Goal: Task Accomplishment & Management: Use online tool/utility

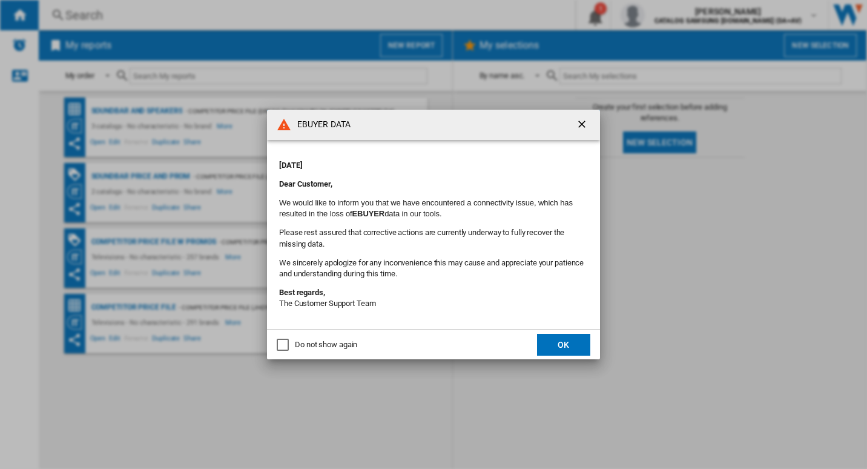
click at [562, 349] on button "OK" at bounding box center [563, 345] width 53 height 22
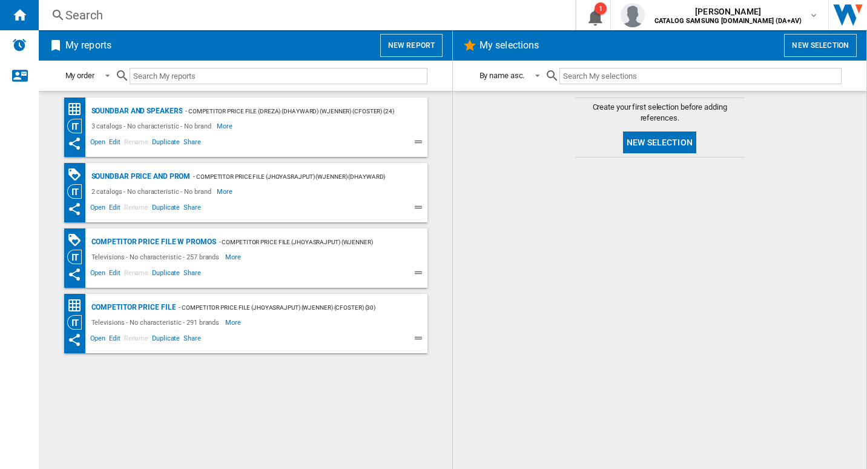
click at [411, 39] on button "New report" at bounding box center [411, 45] width 62 height 23
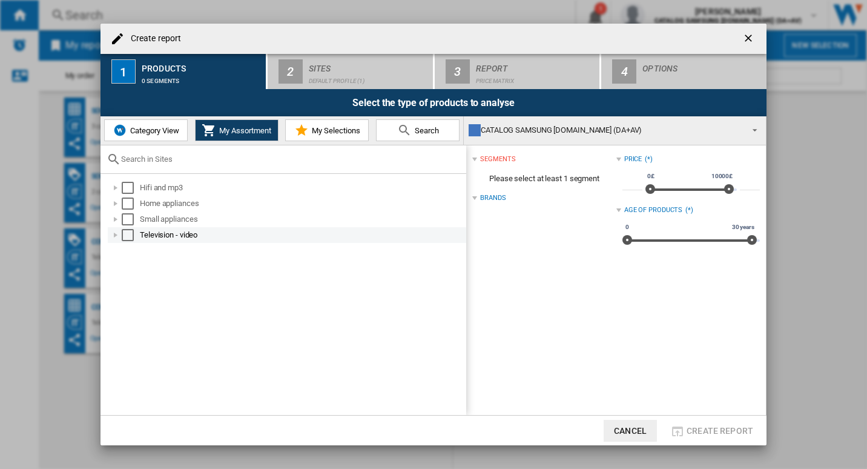
click at [178, 231] on div "Television - video" at bounding box center [302, 235] width 325 height 12
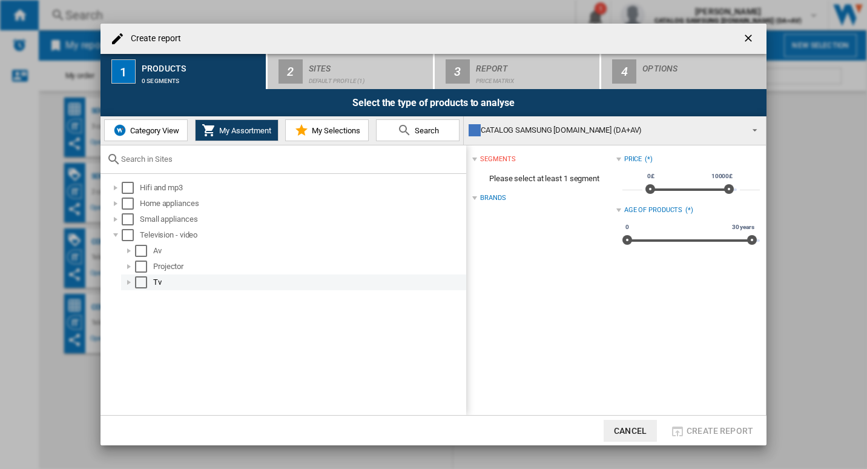
click at [157, 285] on div "Tv" at bounding box center [308, 282] width 311 height 12
click at [141, 280] on div "Select" at bounding box center [141, 282] width 12 height 12
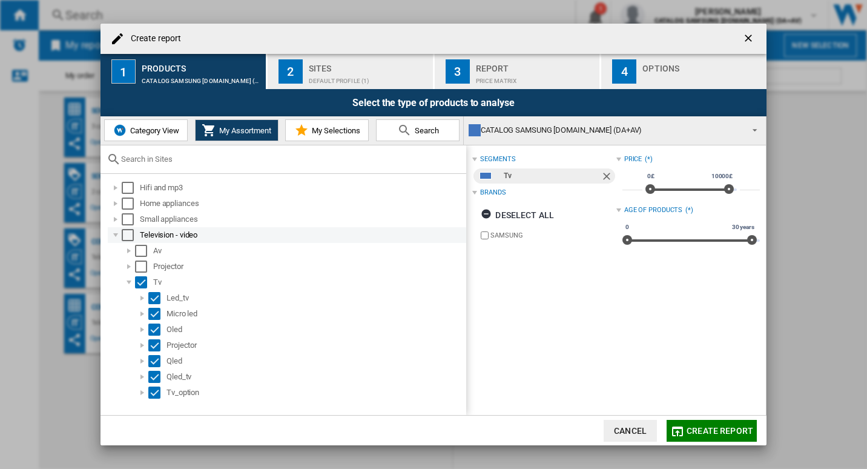
click at [122, 236] on div "Select" at bounding box center [128, 235] width 12 height 12
click at [167, 128] on span "Category View" at bounding box center [153, 130] width 52 height 9
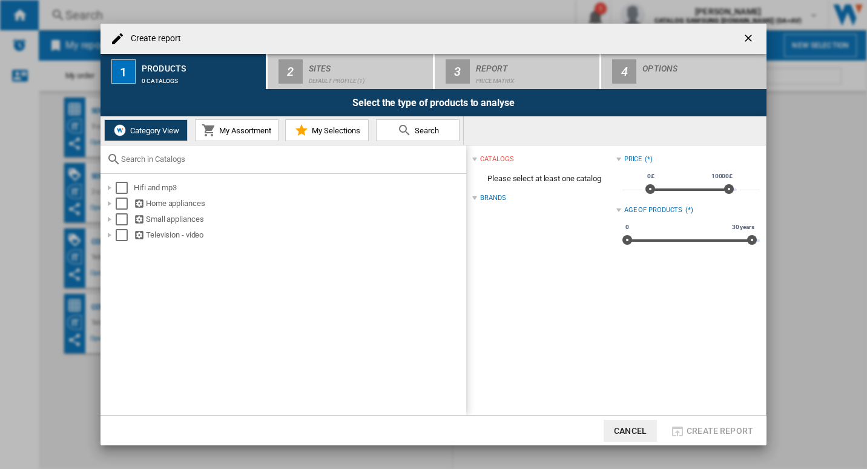
click at [247, 141] on div "Category View My Assortment My Selections Search" at bounding box center [282, 130] width 363 height 28
click at [248, 136] on button "My Assortment" at bounding box center [237, 130] width 84 height 22
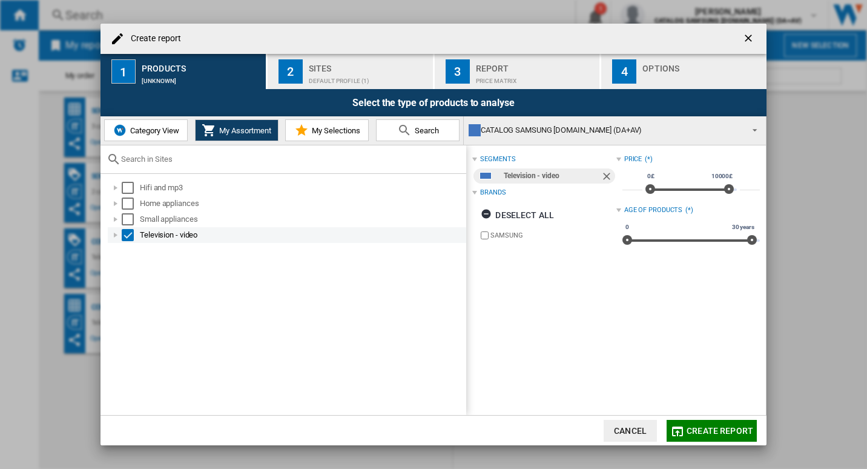
click at [129, 233] on div "Select" at bounding box center [128, 235] width 12 height 12
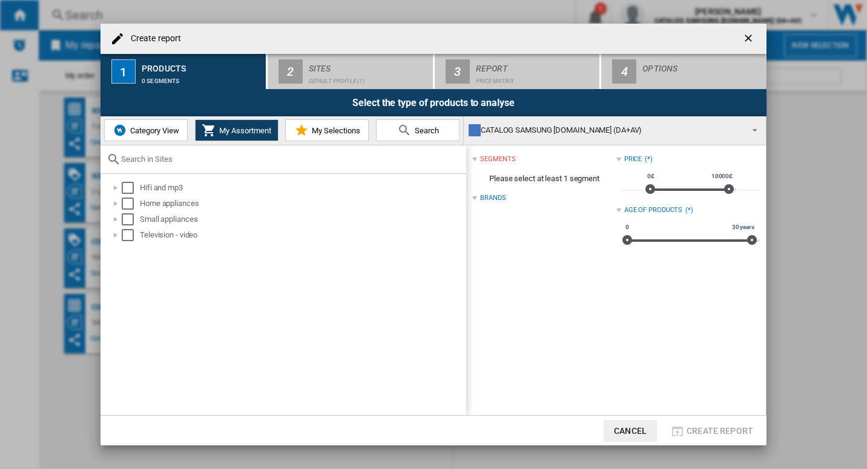
click at [166, 130] on span "Category View" at bounding box center [153, 130] width 52 height 9
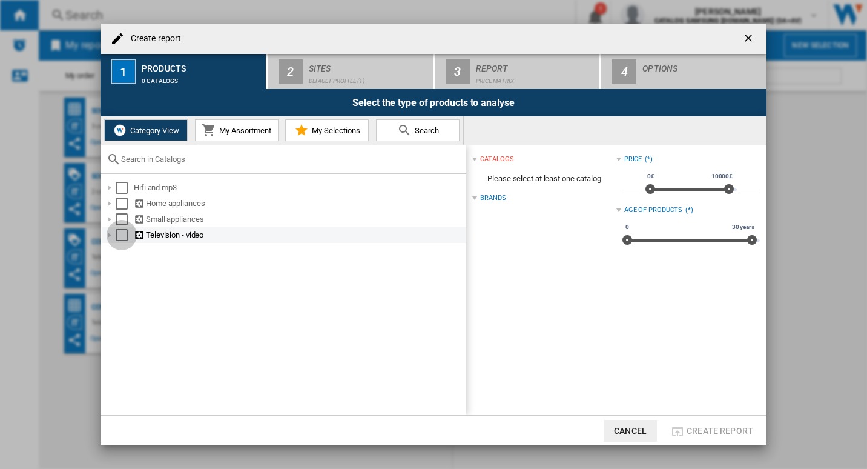
click at [125, 234] on div "Select" at bounding box center [122, 235] width 12 height 12
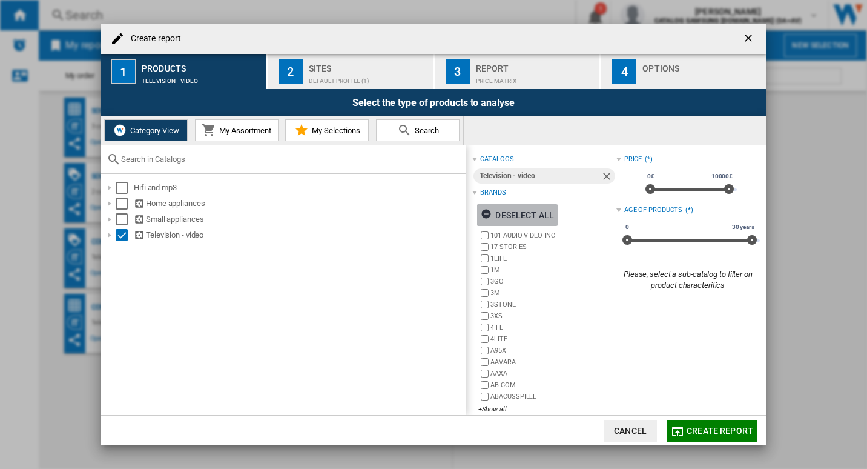
click at [490, 214] on ng-md-icon "button" at bounding box center [488, 215] width 15 height 15
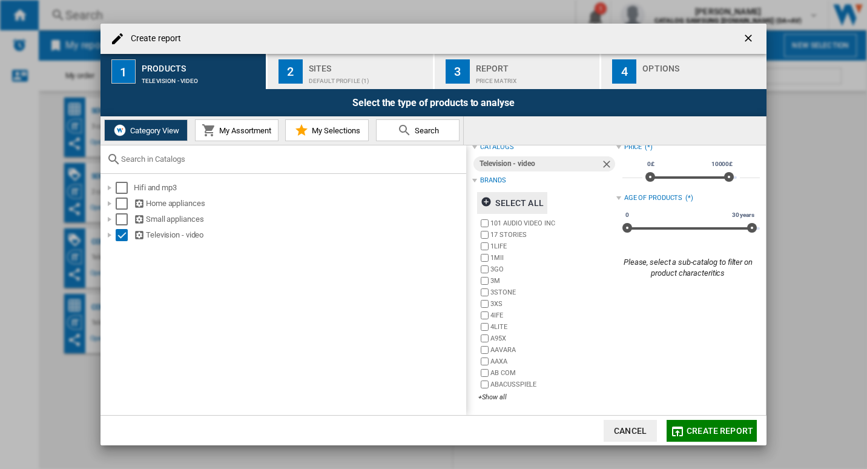
scroll to position [13, 0]
click at [491, 394] on div "+Show all" at bounding box center [546, 396] width 137 height 9
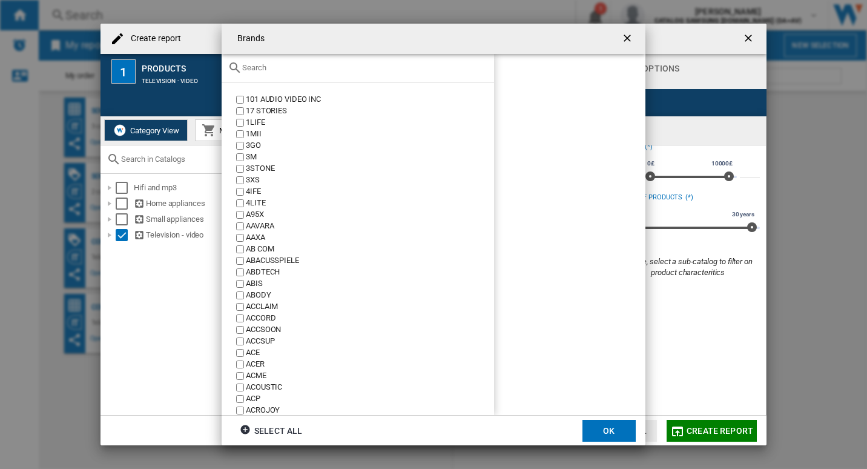
scroll to position [0, 0]
click at [262, 65] on input "text" at bounding box center [365, 67] width 246 height 9
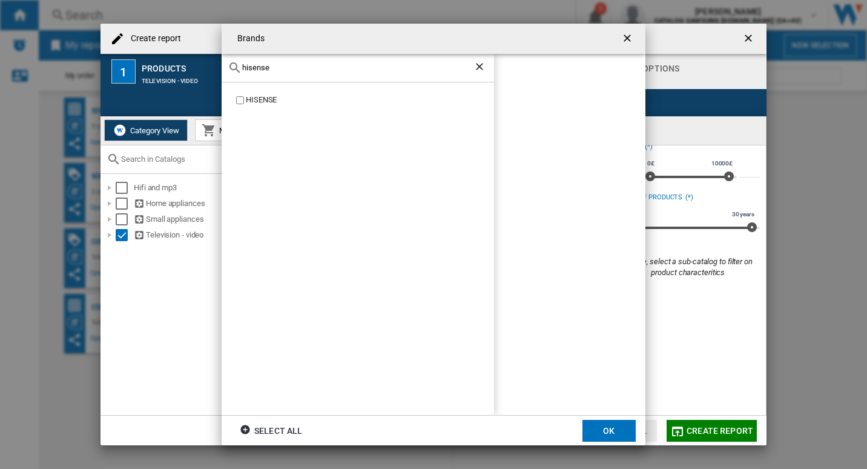
type input "hisense"
drag, startPoint x: 294, startPoint y: 68, endPoint x: 227, endPoint y: 70, distance: 66.6
click at [231, 70] on div "hisense" at bounding box center [358, 68] width 273 height 28
drag, startPoint x: 276, startPoint y: 63, endPoint x: 237, endPoint y: 67, distance: 38.3
click at [239, 66] on div "lg" at bounding box center [358, 68] width 273 height 28
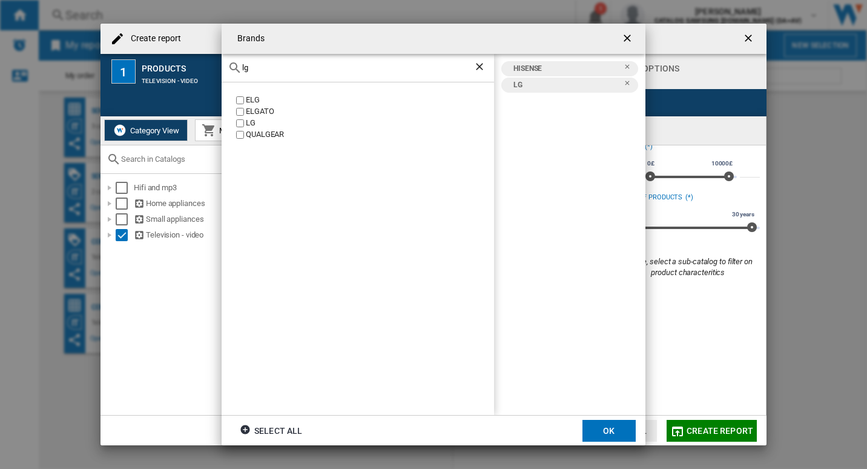
click at [258, 68] on input "lg" at bounding box center [357, 67] width 231 height 9
type input "l"
type input "tcl"
click at [236, 97] on label "TCL" at bounding box center [364, 100] width 260 height 12
click at [479, 70] on ng-md-icon "Clear search" at bounding box center [481, 68] width 15 height 15
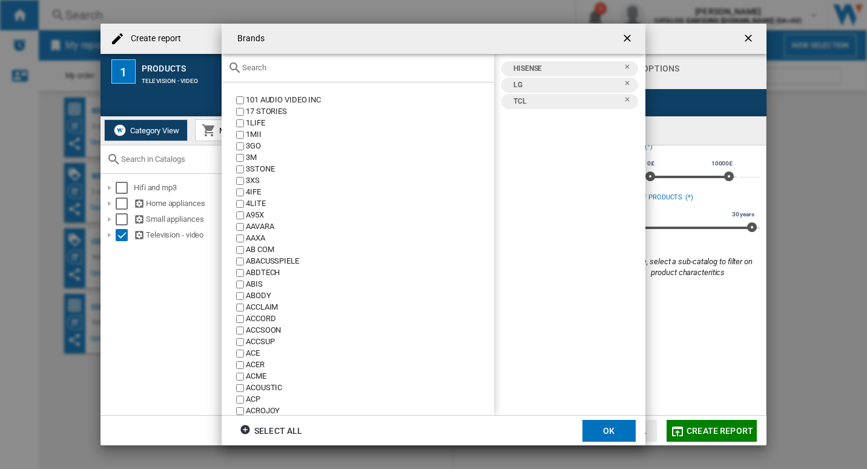
click at [303, 67] on input "text" at bounding box center [365, 67] width 246 height 9
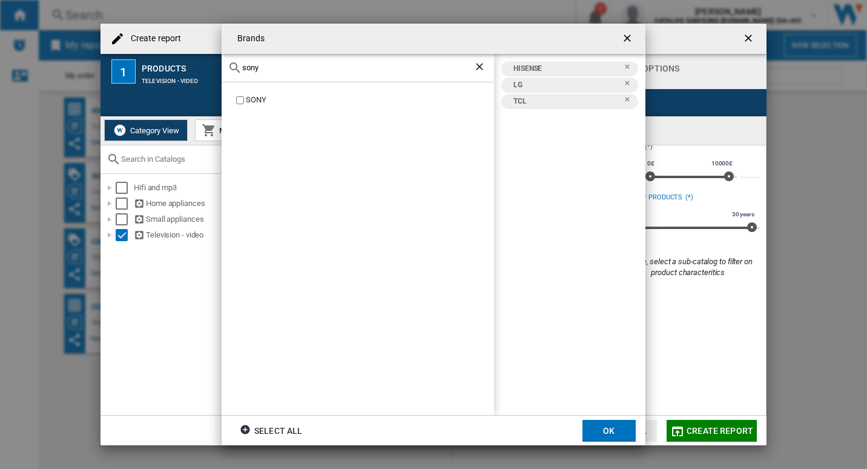
type input "sony"
click at [484, 68] on ng-md-icon "Clear search" at bounding box center [481, 68] width 15 height 15
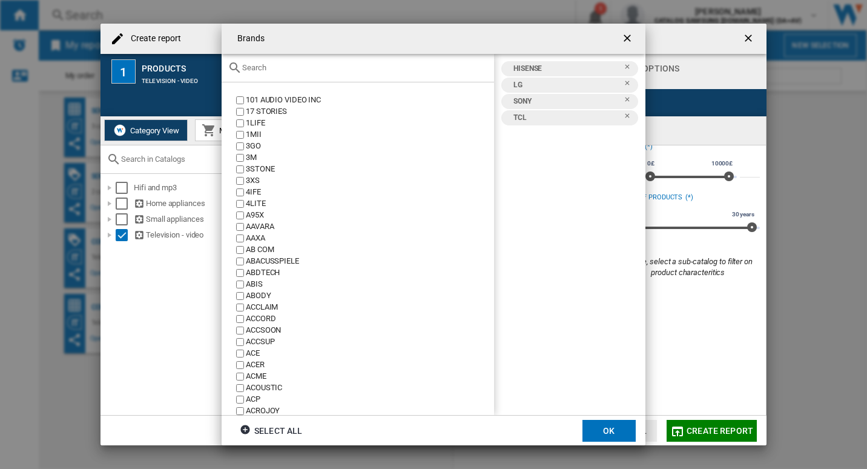
click at [366, 70] on input "text" at bounding box center [365, 67] width 246 height 9
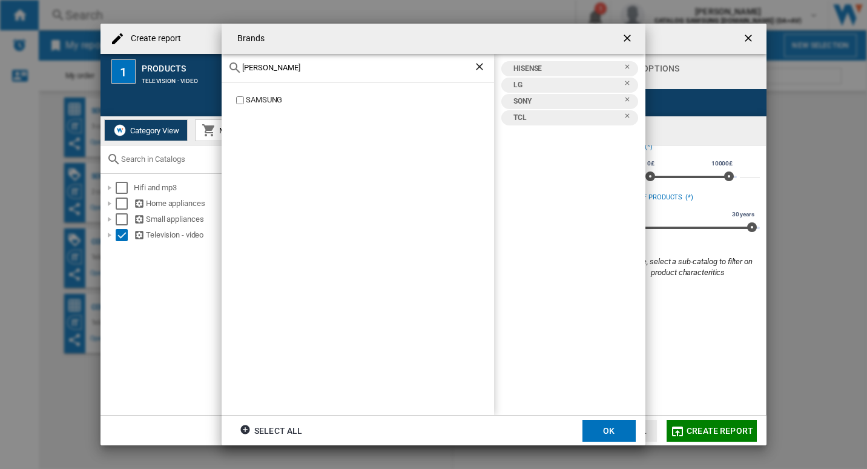
type input "[PERSON_NAME]"
click at [477, 67] on ng-md-icon "Clear search" at bounding box center [481, 68] width 15 height 15
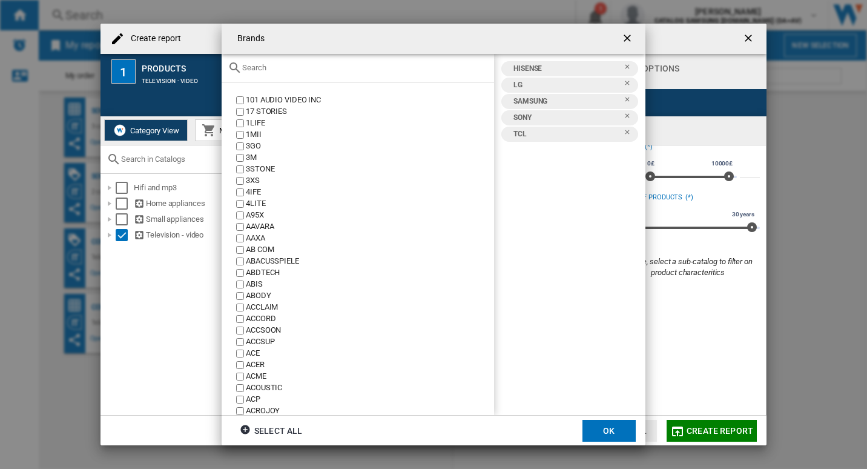
click at [607, 429] on button "OK" at bounding box center [609, 431] width 53 height 22
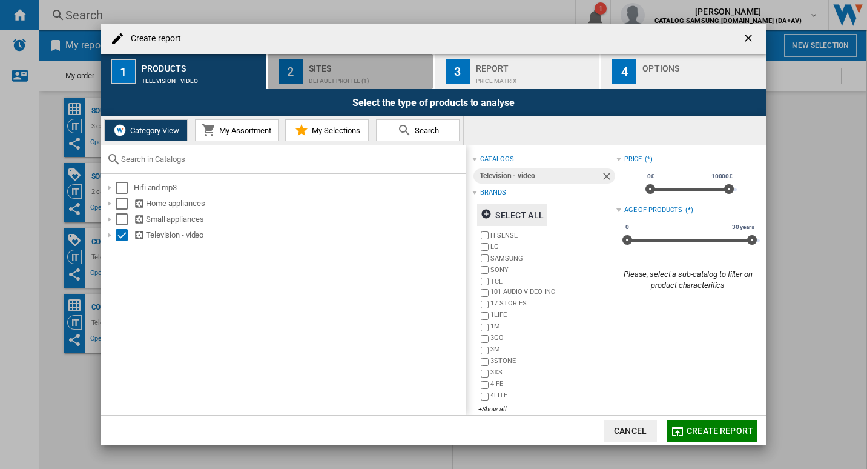
click at [327, 78] on div "Default profile (1)" at bounding box center [368, 77] width 119 height 13
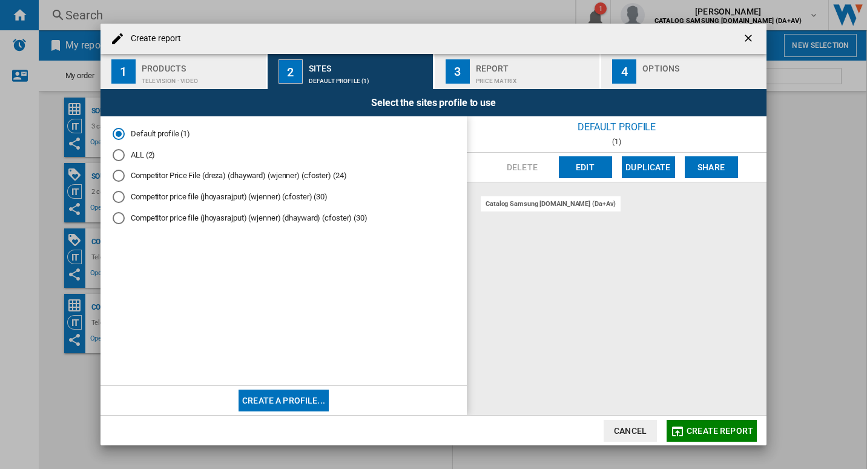
click at [274, 400] on button "Create a profile..." at bounding box center [284, 400] width 90 height 22
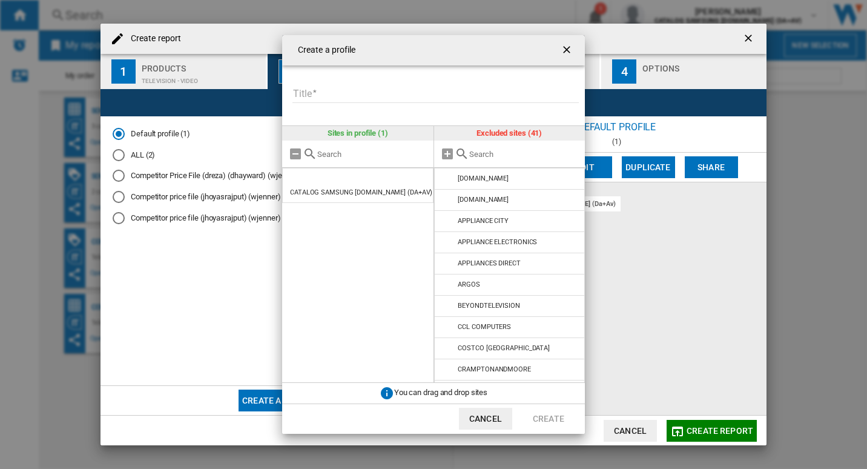
click at [487, 418] on button "Cancel" at bounding box center [485, 419] width 53 height 22
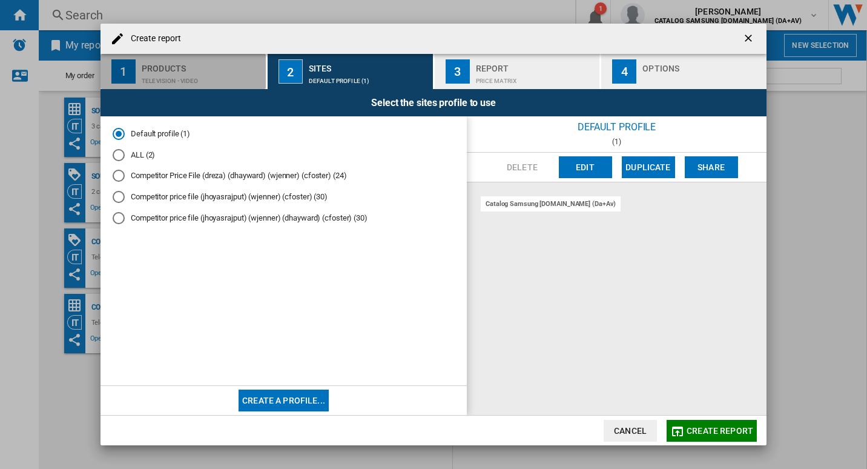
click at [197, 68] on div "Products" at bounding box center [201, 65] width 119 height 13
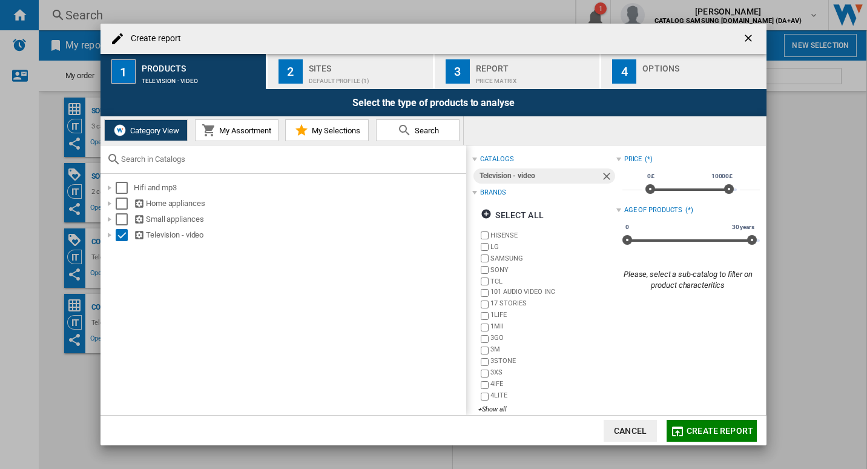
click at [313, 73] on div "Default profile (1)" at bounding box center [368, 77] width 119 height 13
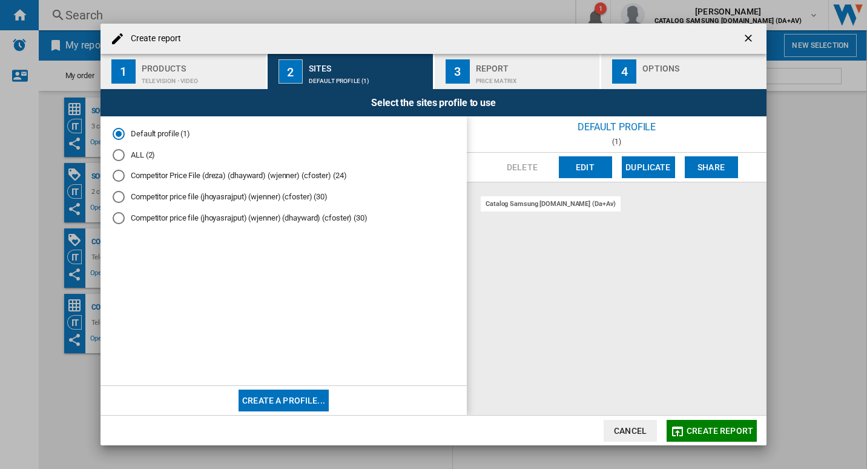
click at [305, 392] on button "Create a profile..." at bounding box center [284, 400] width 90 height 22
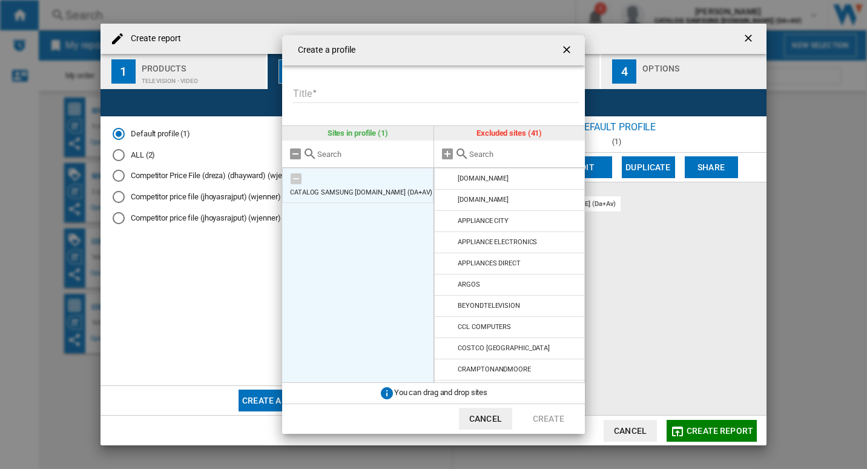
click at [401, 182] on li "CATALOG SAMSUNG [DOMAIN_NAME] (DA+AV)" at bounding box center [357, 185] width 151 height 35
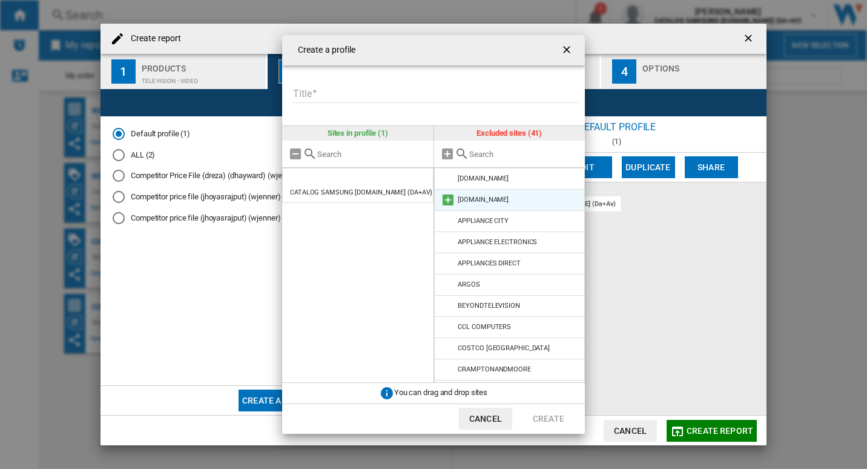
click at [444, 201] on md-icon "{{::title}} {{::getI18NText('BUTTONS.CANCEL')}} ..." at bounding box center [448, 200] width 15 height 15
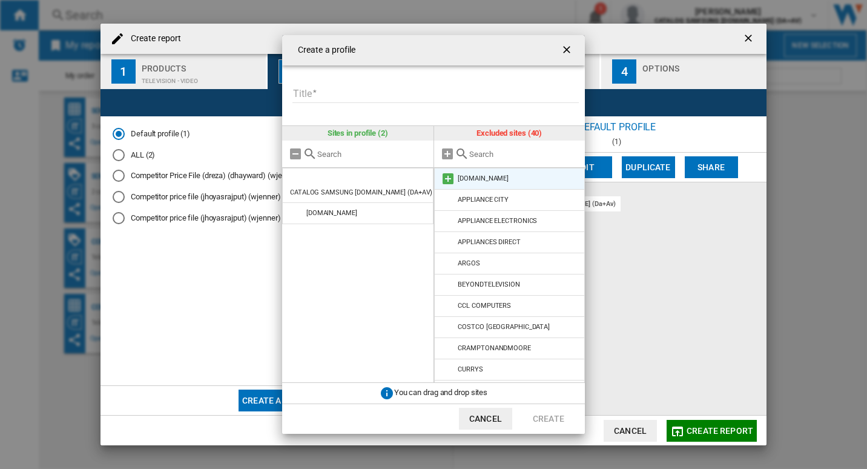
click at [449, 177] on md-icon "{{::title}} {{::getI18NText('BUTTONS.CANCEL')}} ..." at bounding box center [448, 178] width 15 height 15
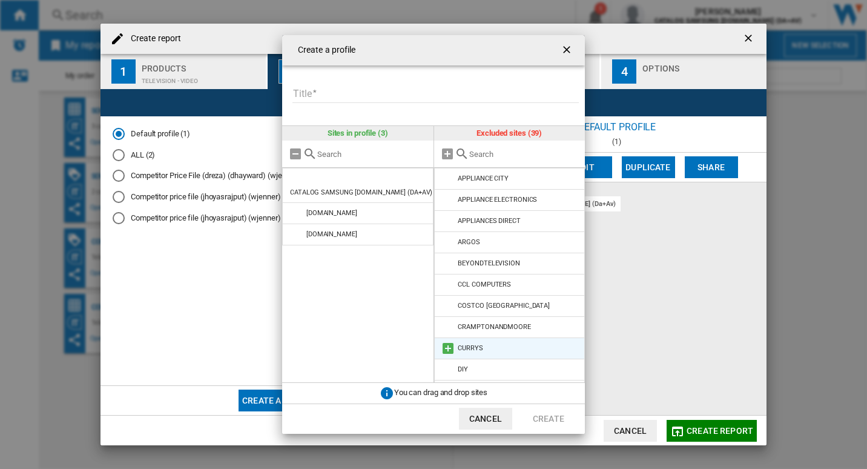
click at [446, 350] on md-icon "{{::title}} {{::getI18NText('BUTTONS.CANCEL')}} ..." at bounding box center [448, 348] width 15 height 15
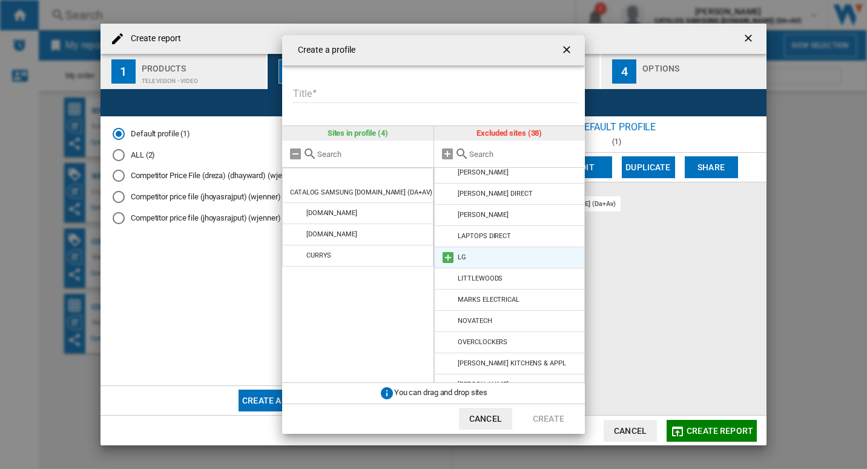
click at [441, 257] on md-icon "{{::title}} {{::getI18NText('BUTTONS.CANCEL')}} ..." at bounding box center [448, 257] width 15 height 15
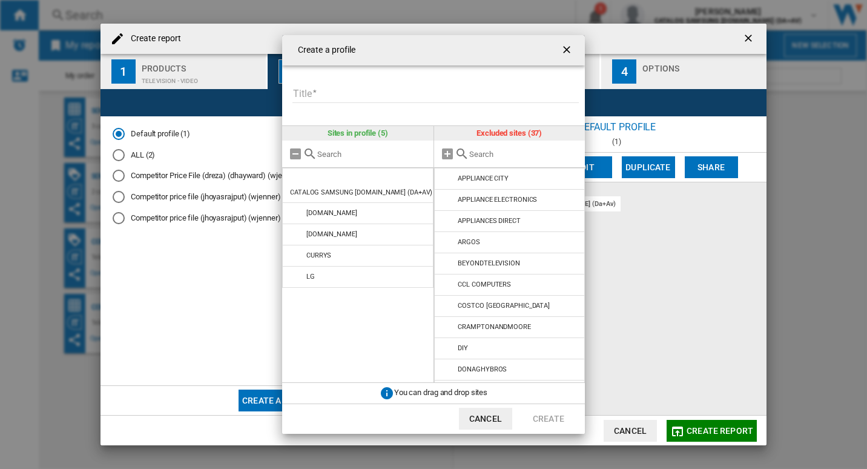
click at [477, 157] on input "{{::title}} {{::getI18NText('BUTTONS.CANCEL')}} ..." at bounding box center [524, 154] width 110 height 9
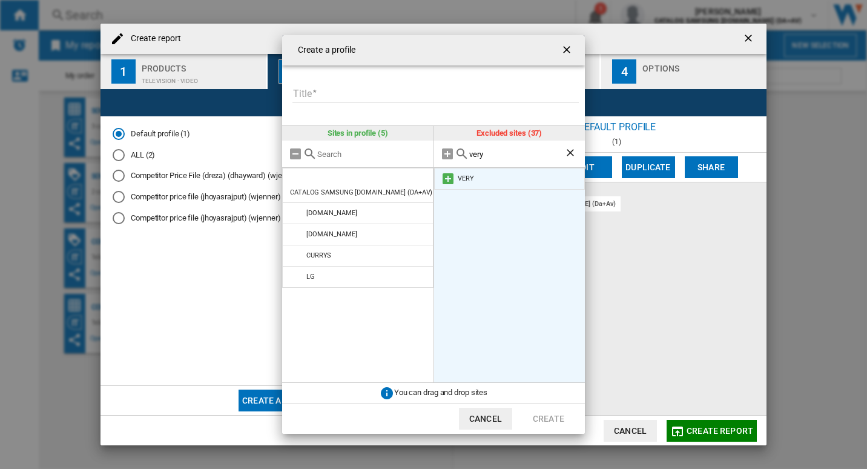
type input "very"
click at [449, 172] on md-icon "{{::title}} {{::getI18NText('BUTTONS.CANCEL')}} ..." at bounding box center [448, 178] width 15 height 15
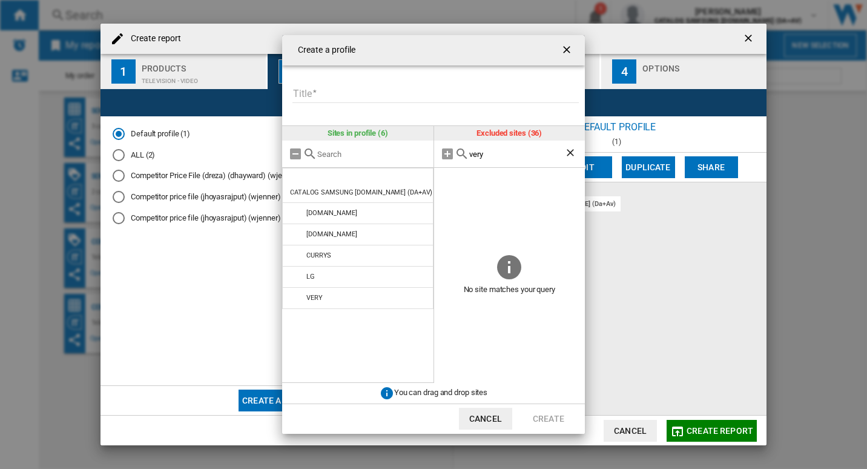
click at [569, 154] on ng-md-icon "Clear search" at bounding box center [571, 154] width 15 height 15
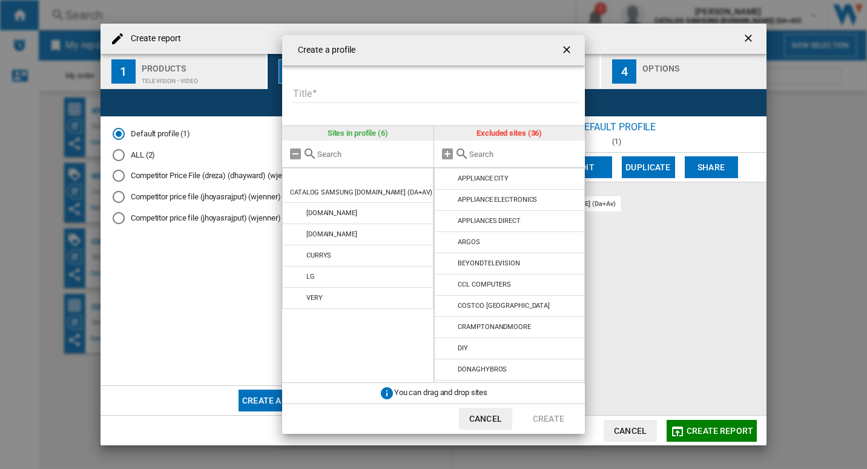
click at [510, 157] on input "{{::title}} {{::getI18NText('BUTTONS.CANCEL')}} ..." at bounding box center [524, 154] width 110 height 9
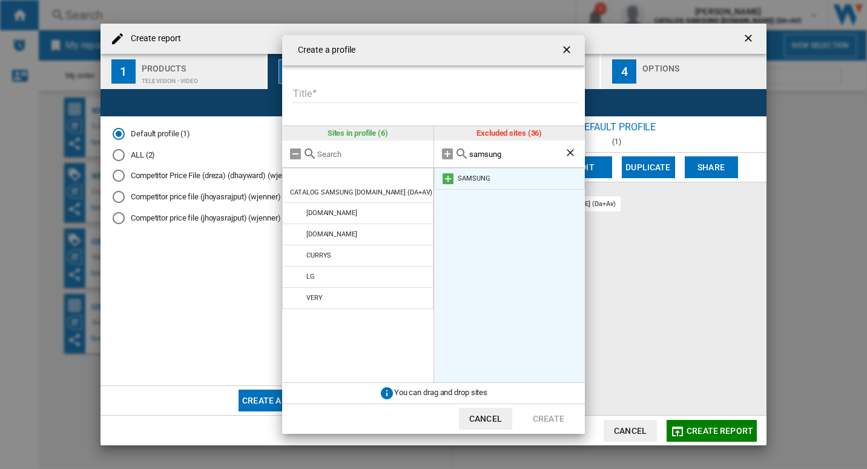
type input "samsung"
click at [446, 175] on md-icon "{{::title}} {{::getI18NText('BUTTONS.CANCEL')}} ..." at bounding box center [448, 178] width 15 height 15
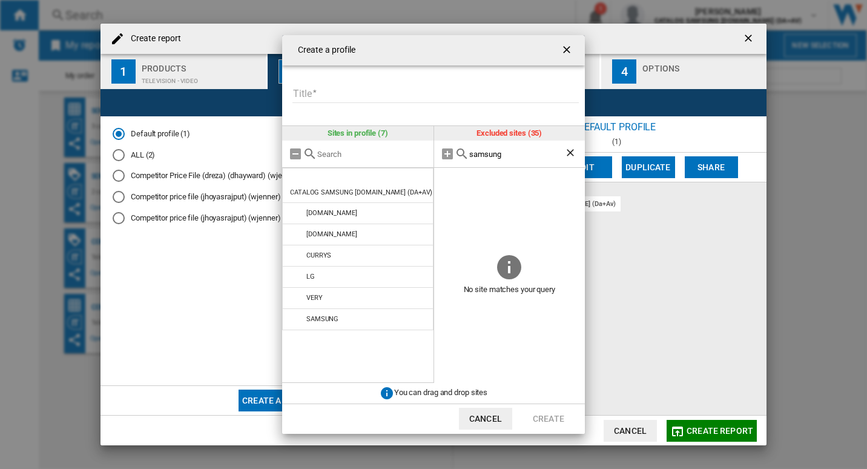
click at [572, 155] on ng-md-icon "Clear search" at bounding box center [571, 154] width 15 height 15
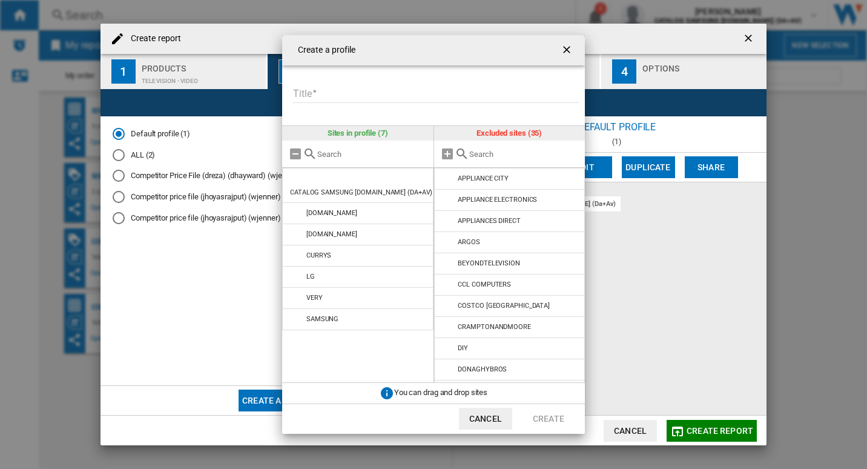
click at [513, 151] on input "{{::title}} {{::getI18NText('BUTTONS.CANCEL')}} ..." at bounding box center [524, 154] width 110 height 9
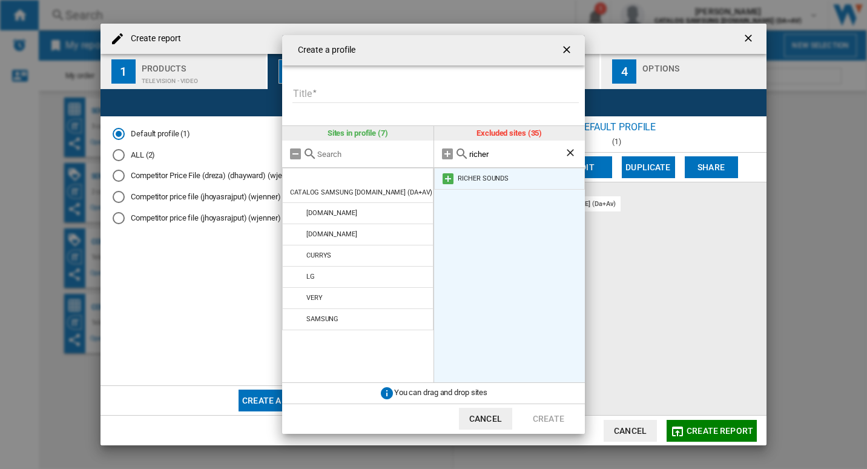
type input "richer"
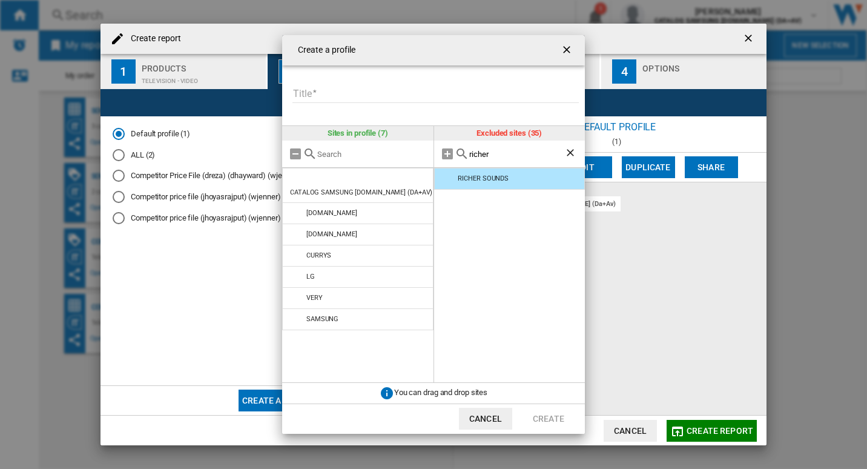
click at [573, 154] on ng-md-icon "Clear search" at bounding box center [571, 154] width 15 height 15
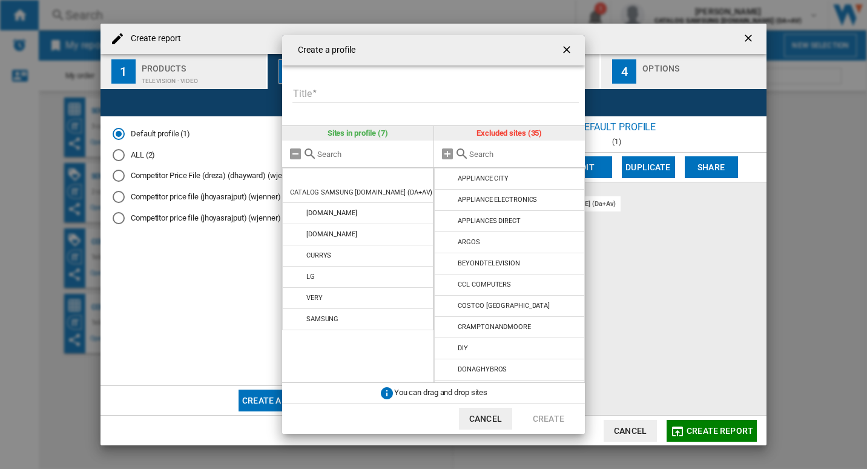
click at [506, 157] on input "{{::title}} {{::getI18NText('BUTTONS.CANCEL')}} ..." at bounding box center [524, 154] width 110 height 9
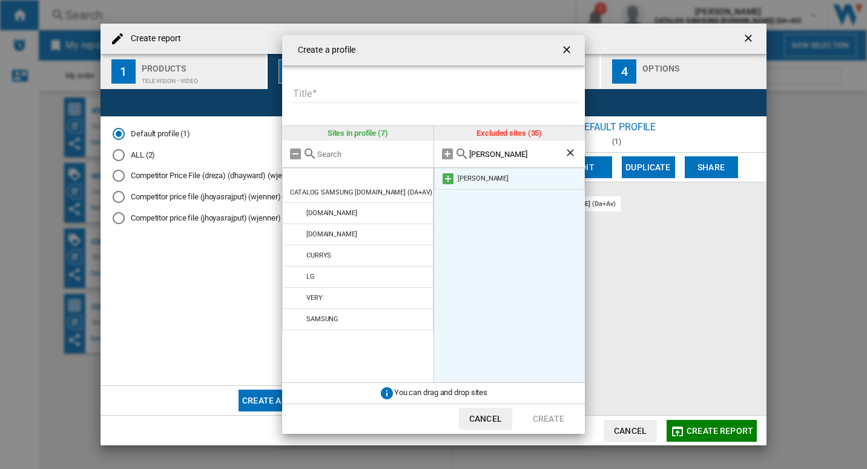
type input "[PERSON_NAME]"
click at [444, 177] on md-icon "{{::title}} {{::getI18NText('BUTTONS.CANCEL')}} ..." at bounding box center [448, 178] width 15 height 15
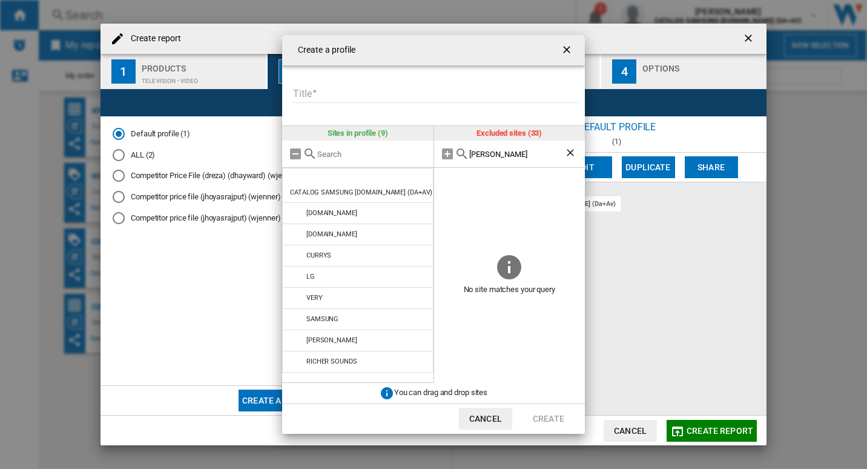
click at [571, 149] on ng-md-icon "Clear search" at bounding box center [571, 154] width 15 height 15
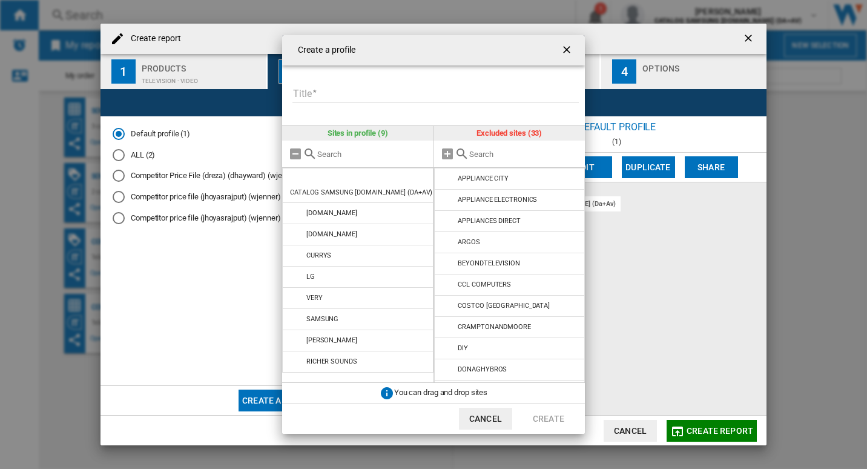
click at [487, 152] on input "{{::title}} {{::getI18NText('BUTTONS.CANCEL')}} ..." at bounding box center [524, 154] width 110 height 9
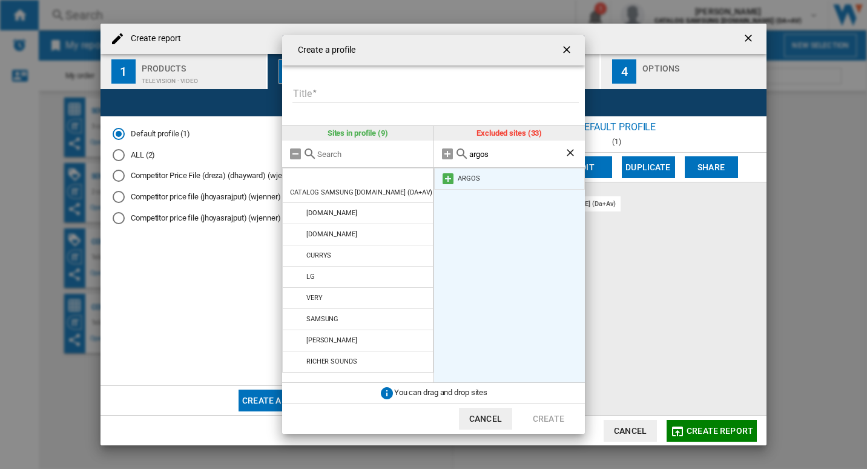
type input "argos"
click at [448, 180] on md-icon "{{::title}} {{::getI18NText('BUTTONS.CANCEL')}} ..." at bounding box center [448, 178] width 15 height 15
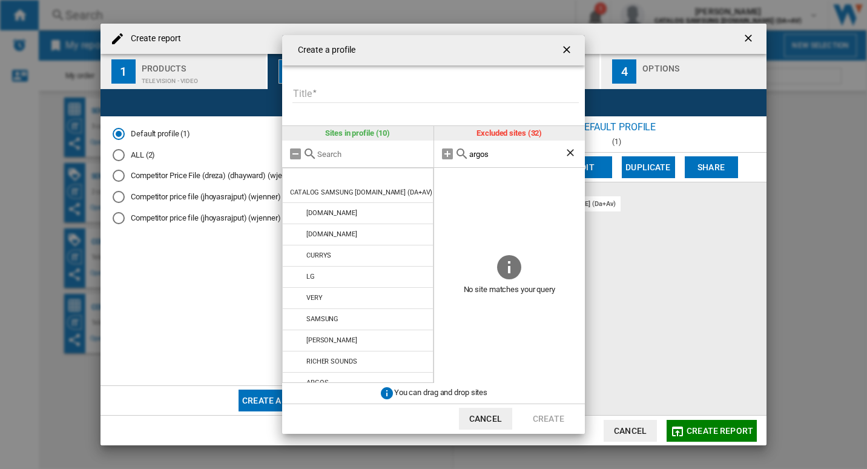
click at [570, 152] on ng-md-icon "Clear search" at bounding box center [571, 154] width 15 height 15
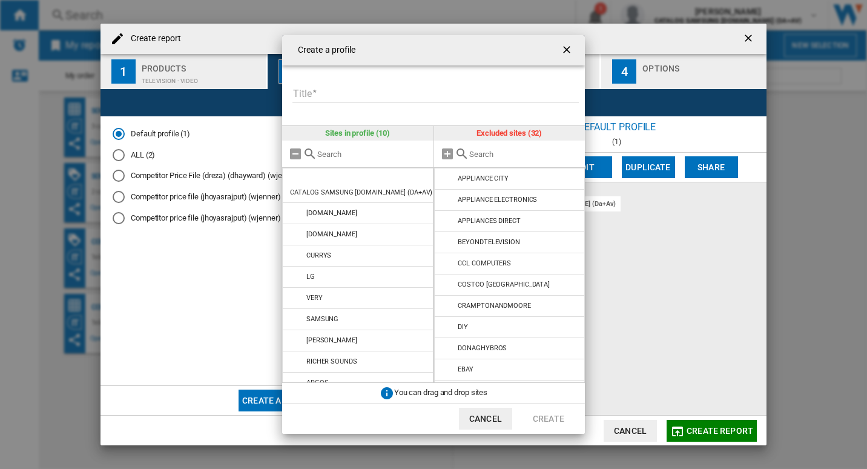
click at [501, 156] on input "{{::title}} {{::getI18NText('BUTTONS.CANCEL')}} ..." at bounding box center [524, 154] width 110 height 9
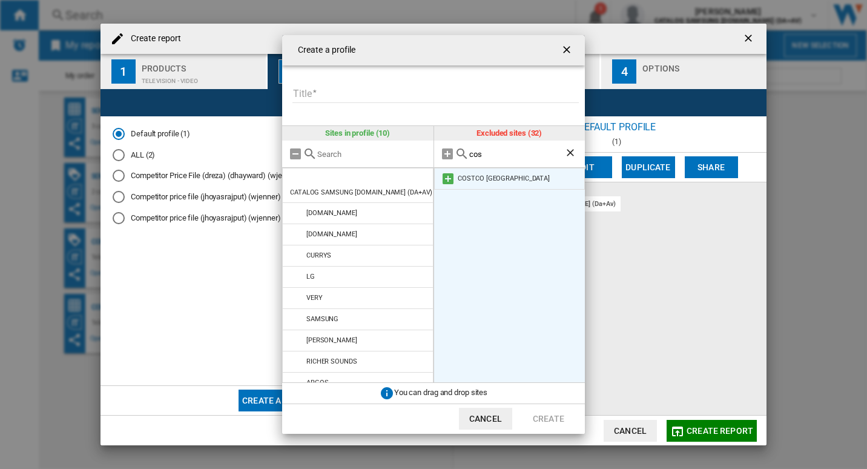
type input "cos"
click at [449, 178] on md-icon "{{::title}} {{::getI18NText('BUTTONS.CANCEL')}} ..." at bounding box center [448, 178] width 15 height 15
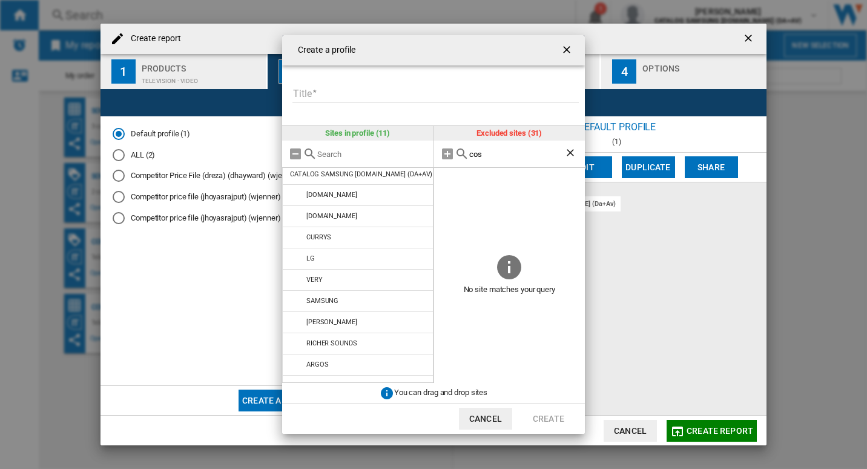
scroll to position [19, 0]
click at [572, 152] on ng-md-icon "Clear search" at bounding box center [571, 154] width 15 height 15
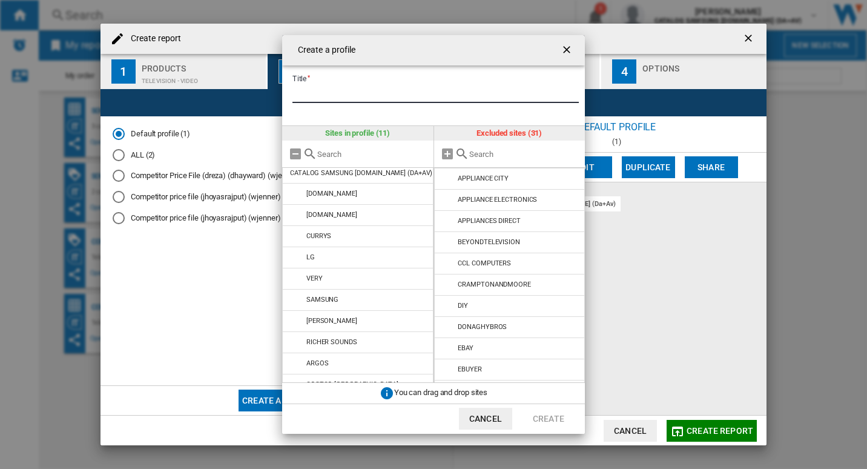
click at [345, 90] on input "Title" at bounding box center [435, 94] width 286 height 18
type input "*"
type input "**********"
click at [546, 418] on button "Create" at bounding box center [548, 419] width 53 height 22
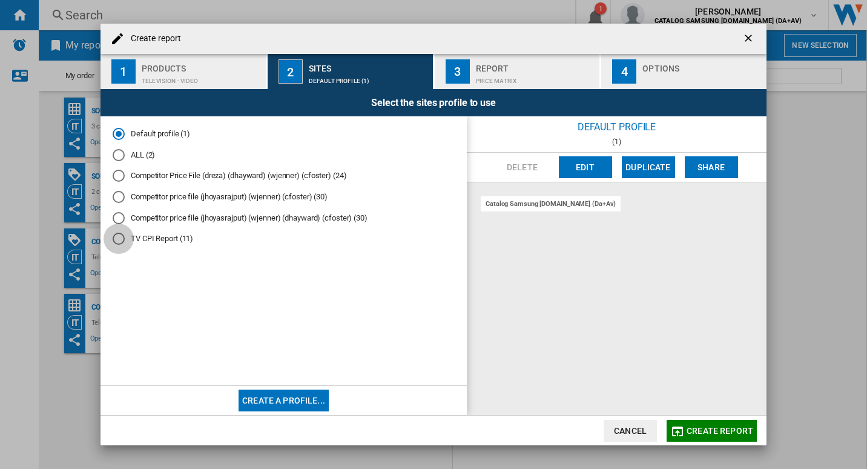
click at [122, 240] on div "TV CPI Report (11)" at bounding box center [119, 239] width 12 height 12
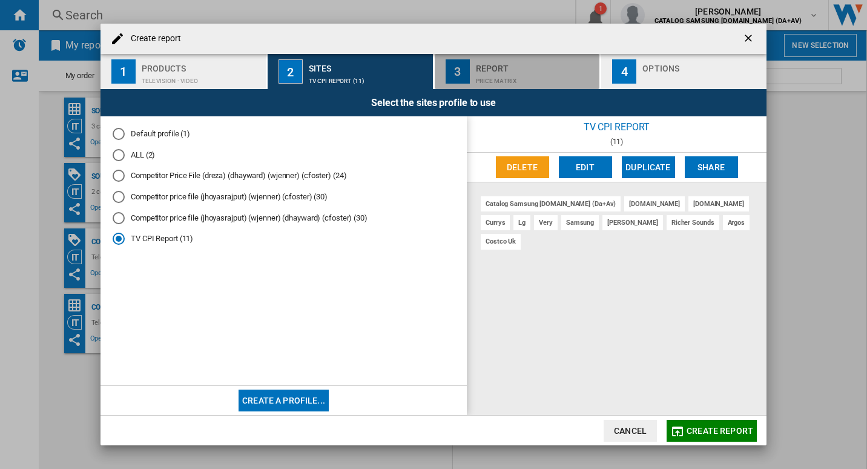
click at [484, 64] on div "Report" at bounding box center [535, 65] width 119 height 13
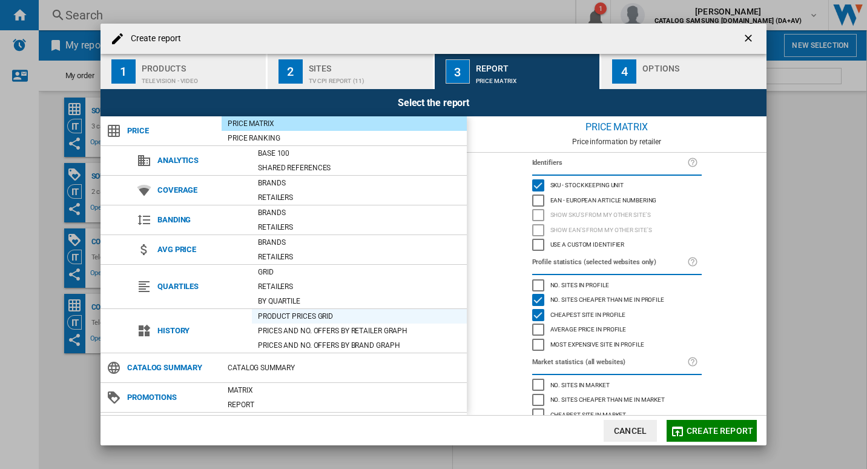
click at [298, 319] on div "Product prices grid" at bounding box center [359, 316] width 215 height 12
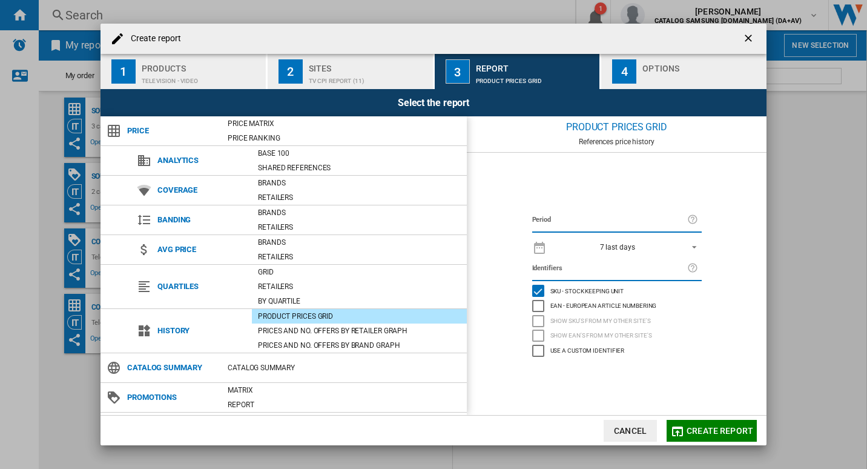
click at [695, 246] on span "REPORTS.WIZARD.STEPS.REPORT.STEPS.REPORT_OPTIONS.PERIOD: 7 last days" at bounding box center [691, 245] width 15 height 11
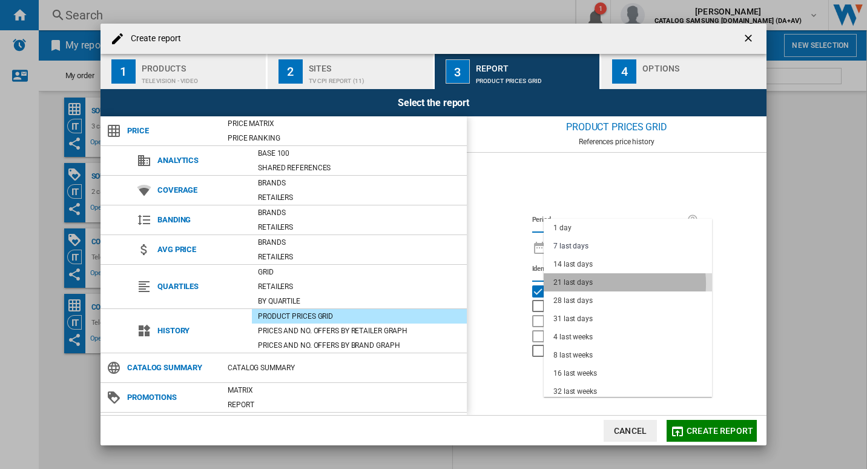
click at [610, 283] on md-option "21 last days" at bounding box center [628, 282] width 168 height 18
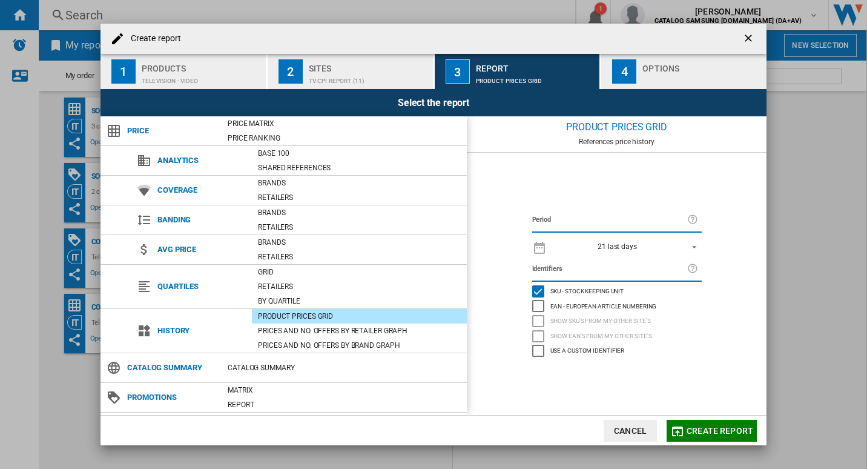
click at [686, 74] on div "button" at bounding box center [702, 77] width 119 height 13
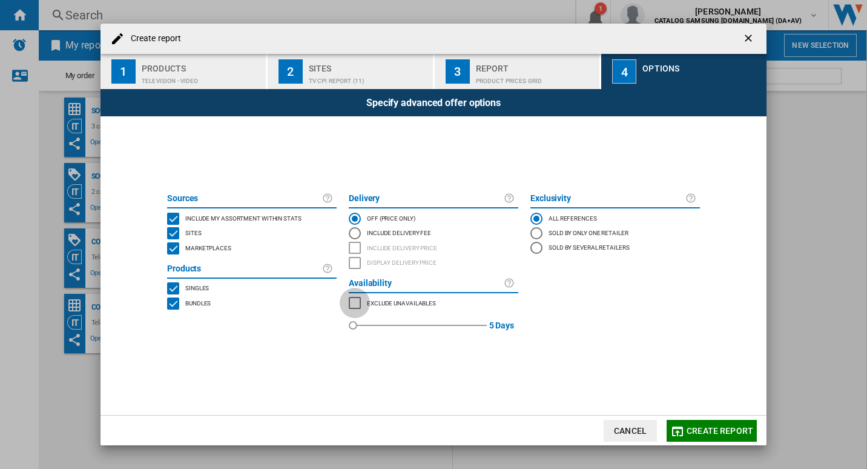
click at [354, 306] on div "MARKETPLACES" at bounding box center [355, 303] width 12 height 12
drag, startPoint x: 352, startPoint y: 326, endPoint x: 384, endPoint y: 331, distance: 32.4
click at [384, 331] on div "red" at bounding box center [383, 325] width 12 height 12
click at [509, 283] on ng-md-icon at bounding box center [511, 283] width 15 height 15
click at [357, 305] on div "MARKETPLACES" at bounding box center [355, 303] width 12 height 12
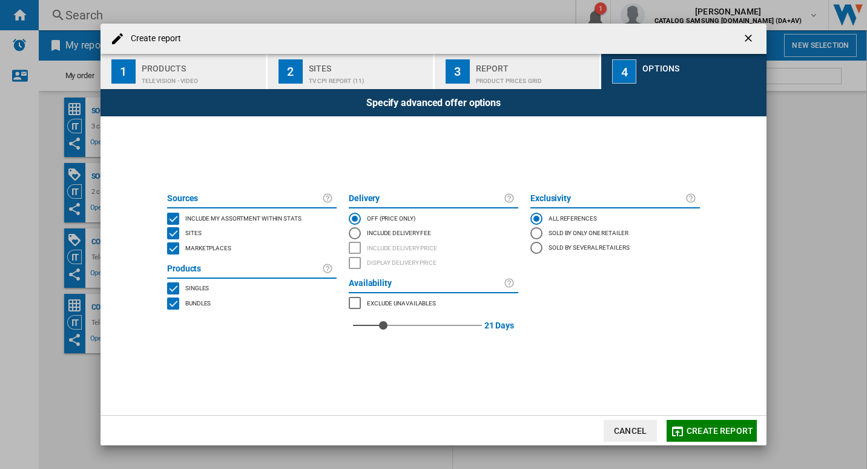
click at [726, 426] on span "Create report" at bounding box center [720, 431] width 67 height 10
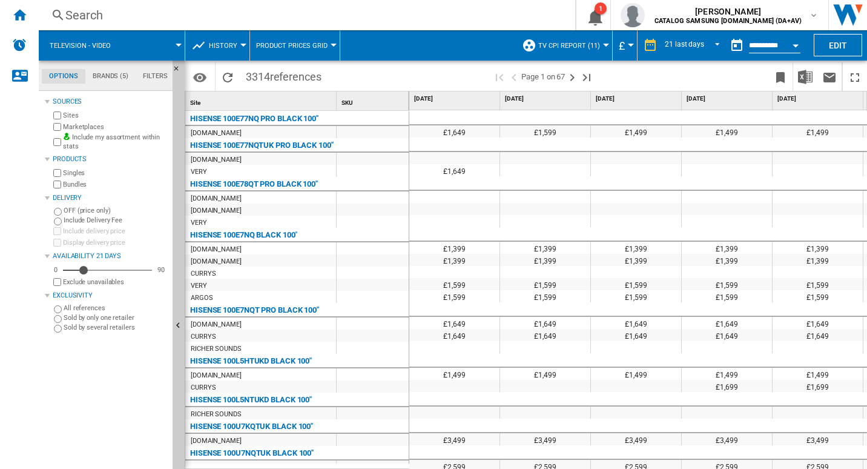
click at [604, 53] on button "TV CPI Report (11)" at bounding box center [572, 45] width 68 height 30
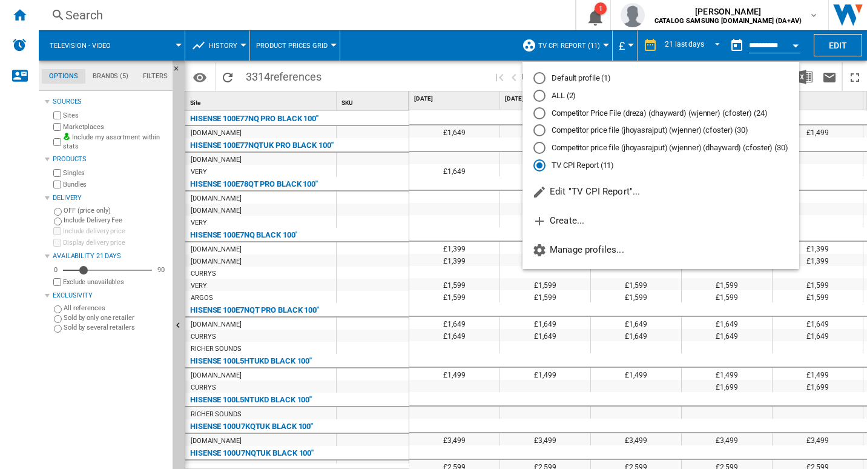
click at [441, 41] on md-backdrop at bounding box center [433, 234] width 867 height 469
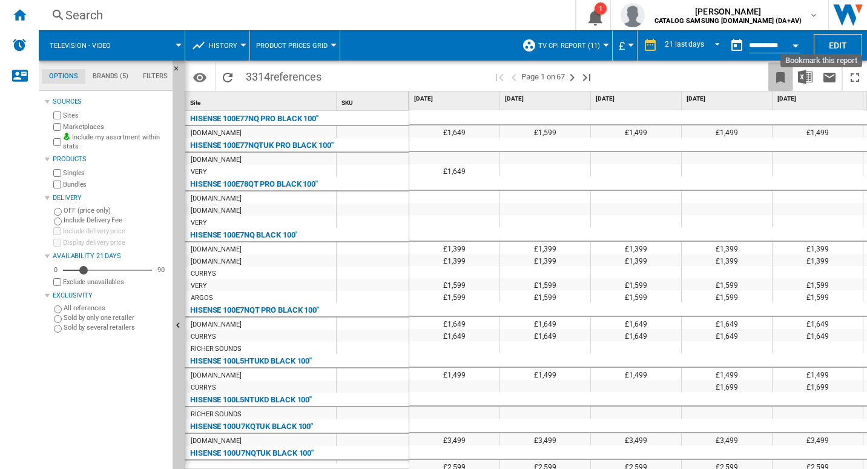
click at [787, 74] on ng-md-icon "Bookmark this report" at bounding box center [780, 77] width 15 height 15
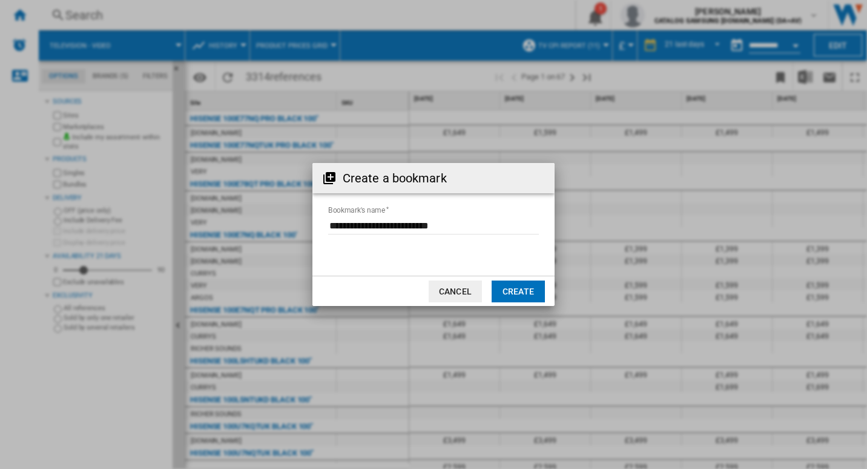
click at [468, 228] on input "Bookmark's name" at bounding box center [433, 225] width 211 height 18
drag, startPoint x: 461, startPoint y: 226, endPoint x: 271, endPoint y: 241, distance: 190.8
click at [277, 241] on div "Create a bookmark Bookmark's name Cancel Create" at bounding box center [433, 234] width 867 height 469
type input "**********"
click at [514, 287] on button "Create" at bounding box center [518, 291] width 53 height 22
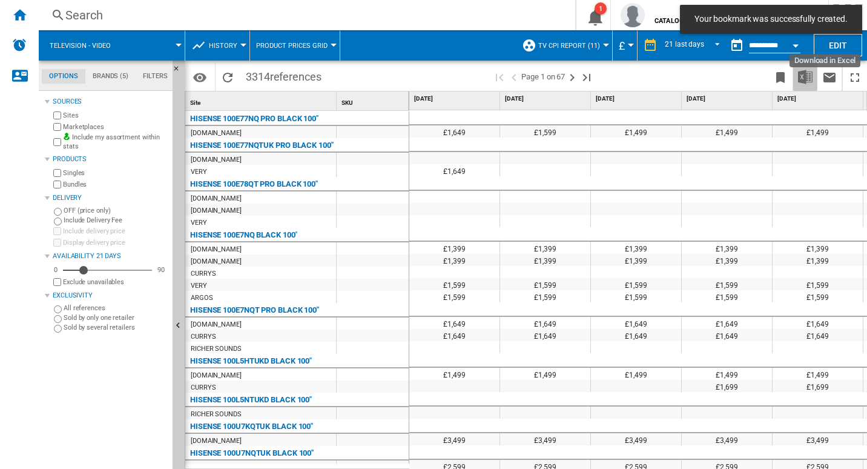
click at [803, 78] on img "Download in Excel" at bounding box center [805, 77] width 15 height 15
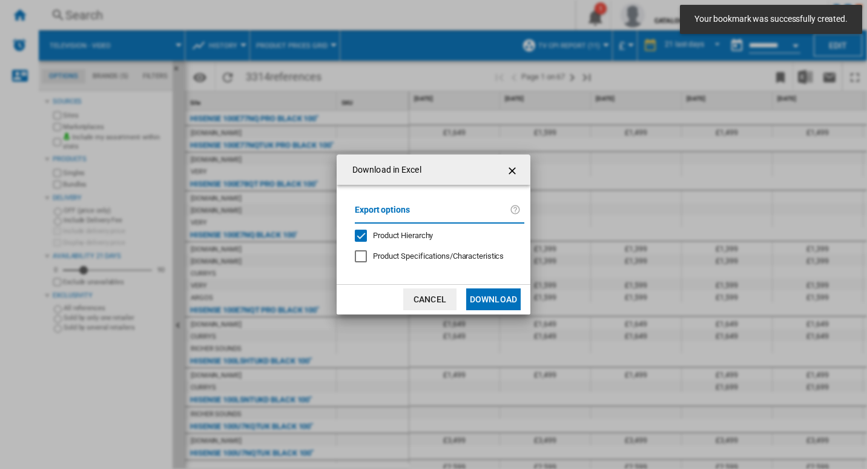
click at [486, 296] on button "Download" at bounding box center [493, 299] width 55 height 22
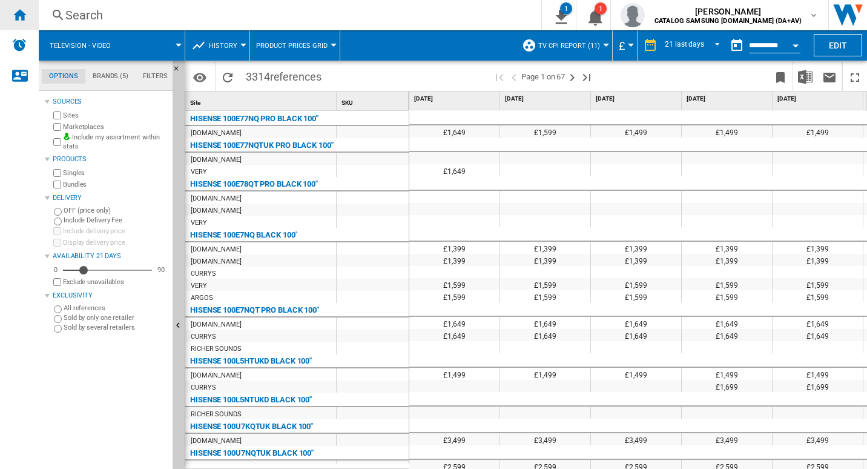
click at [20, 17] on ng-md-icon "Home" at bounding box center [19, 14] width 15 height 15
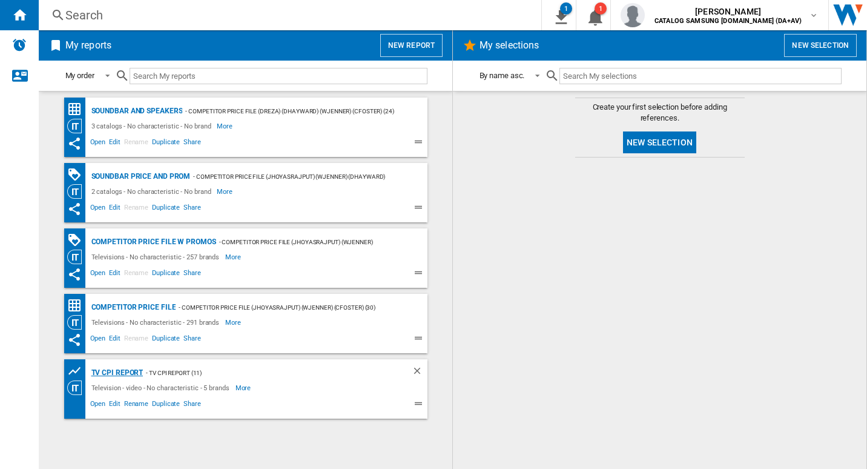
click at [121, 371] on div "TV CPI Report" at bounding box center [115, 372] width 55 height 15
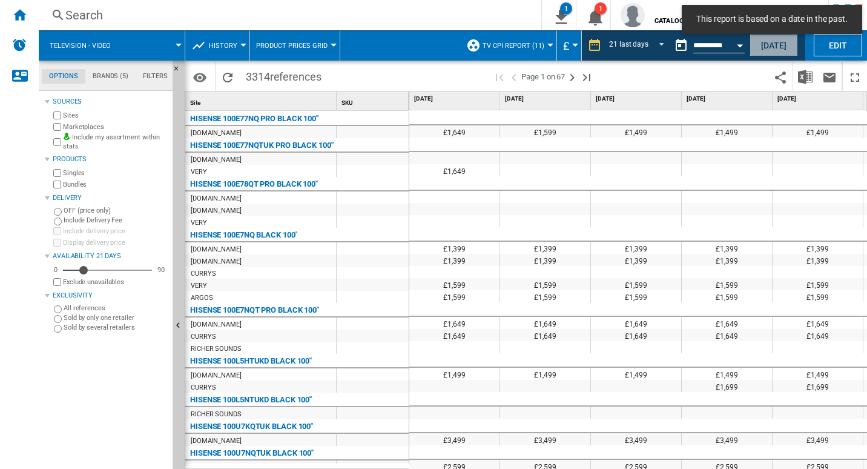
click at [782, 44] on button "[DATE]" at bounding box center [774, 45] width 48 height 22
